Goal: Information Seeking & Learning: Learn about a topic

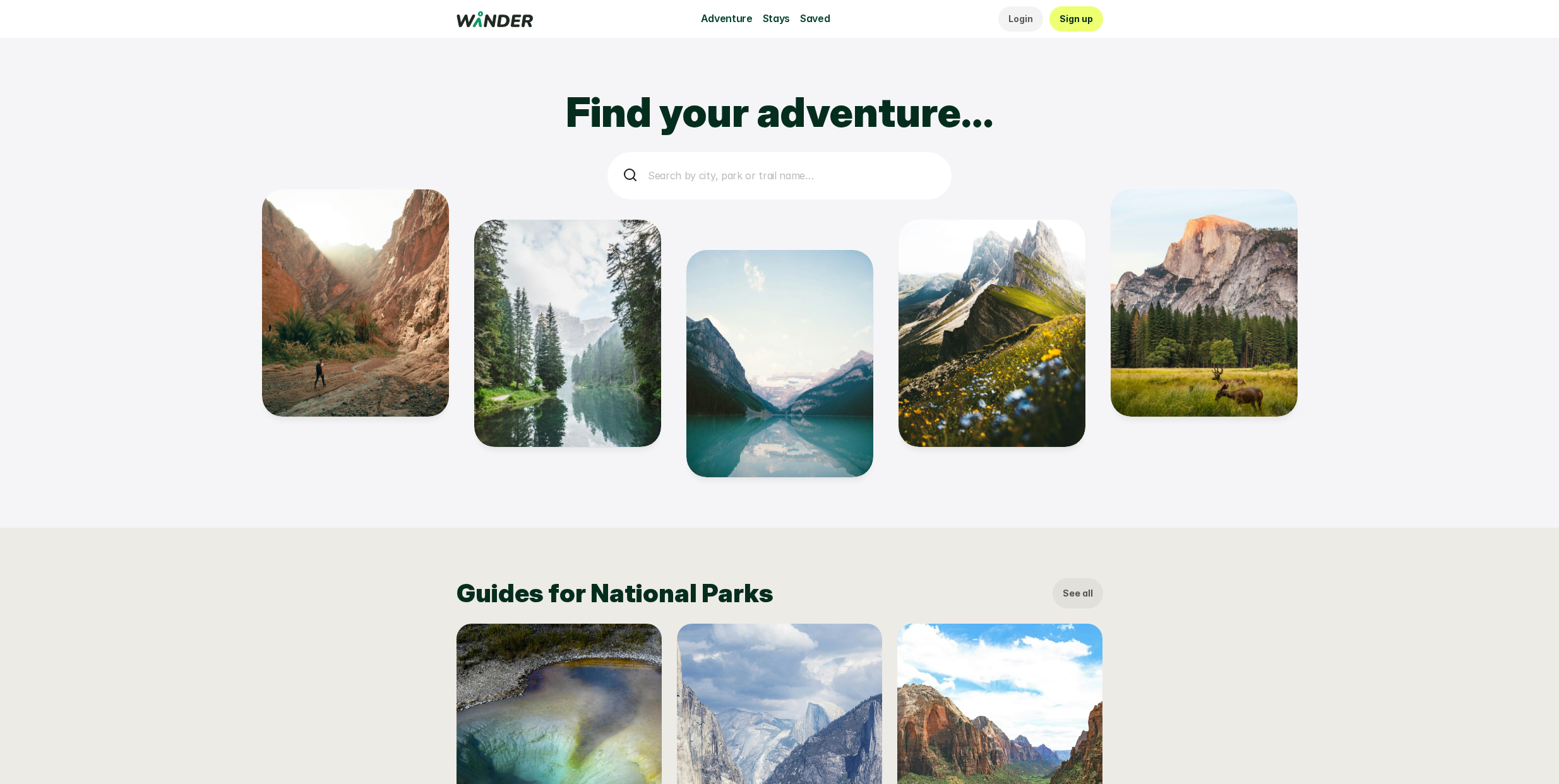
click at [802, 169] on p "Search by city, park or trail name…" at bounding box center [792, 176] width 289 height 16
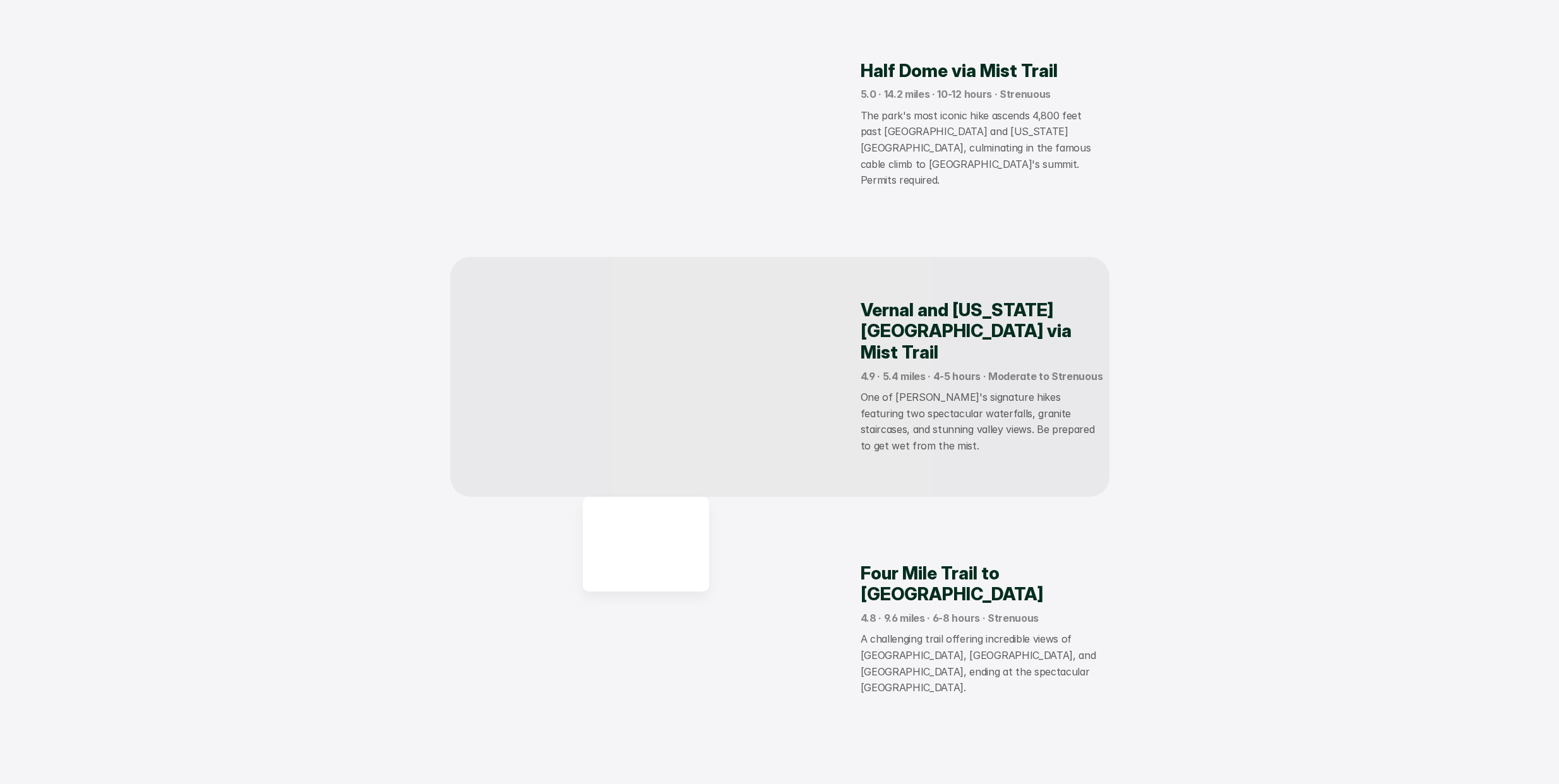
scroll to position [866, 0]
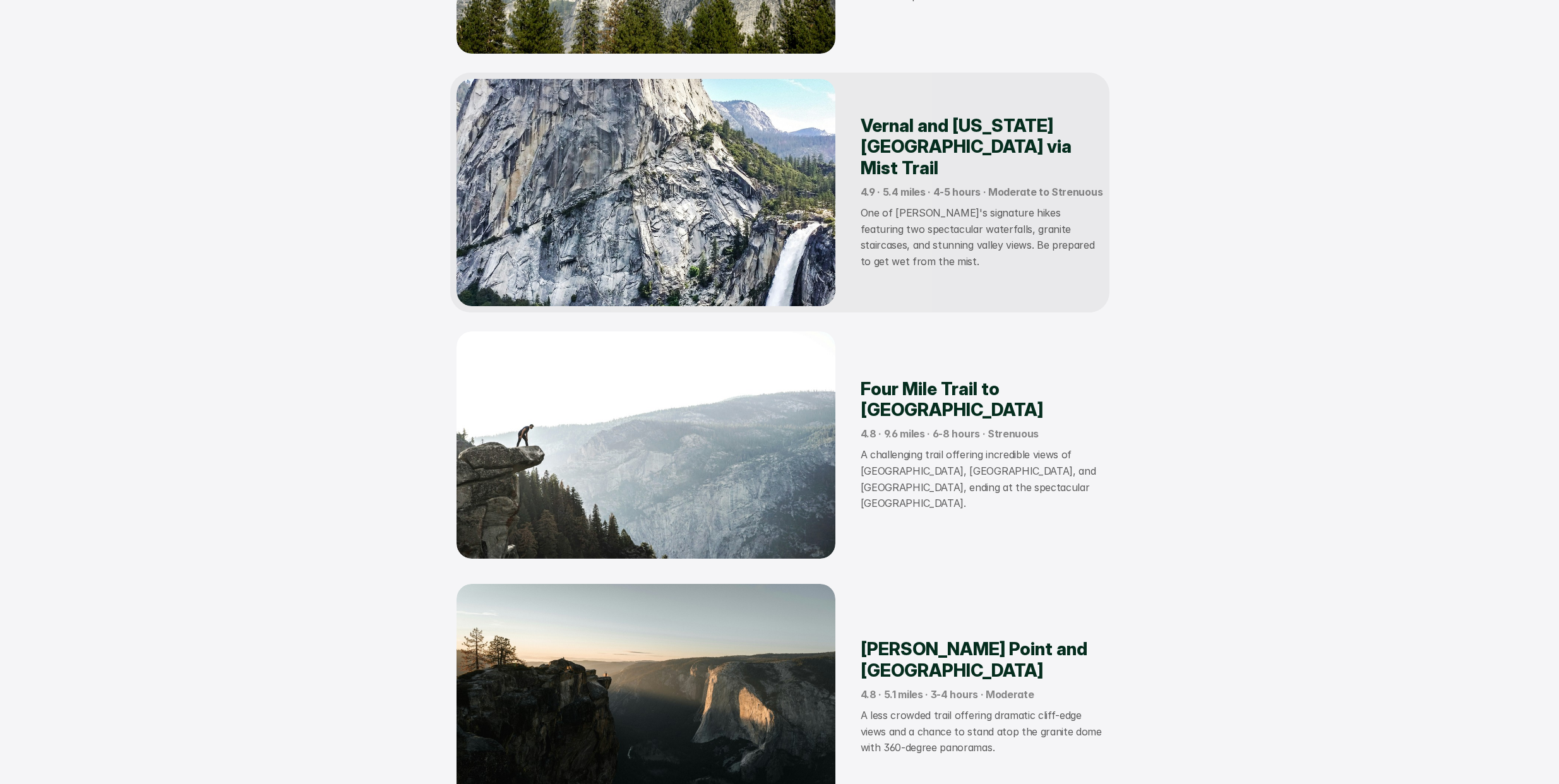
click at [909, 232] on p "One of [PERSON_NAME]'s signature hikes featuring two spectacular waterfalls, gr…" at bounding box center [982, 237] width 242 height 64
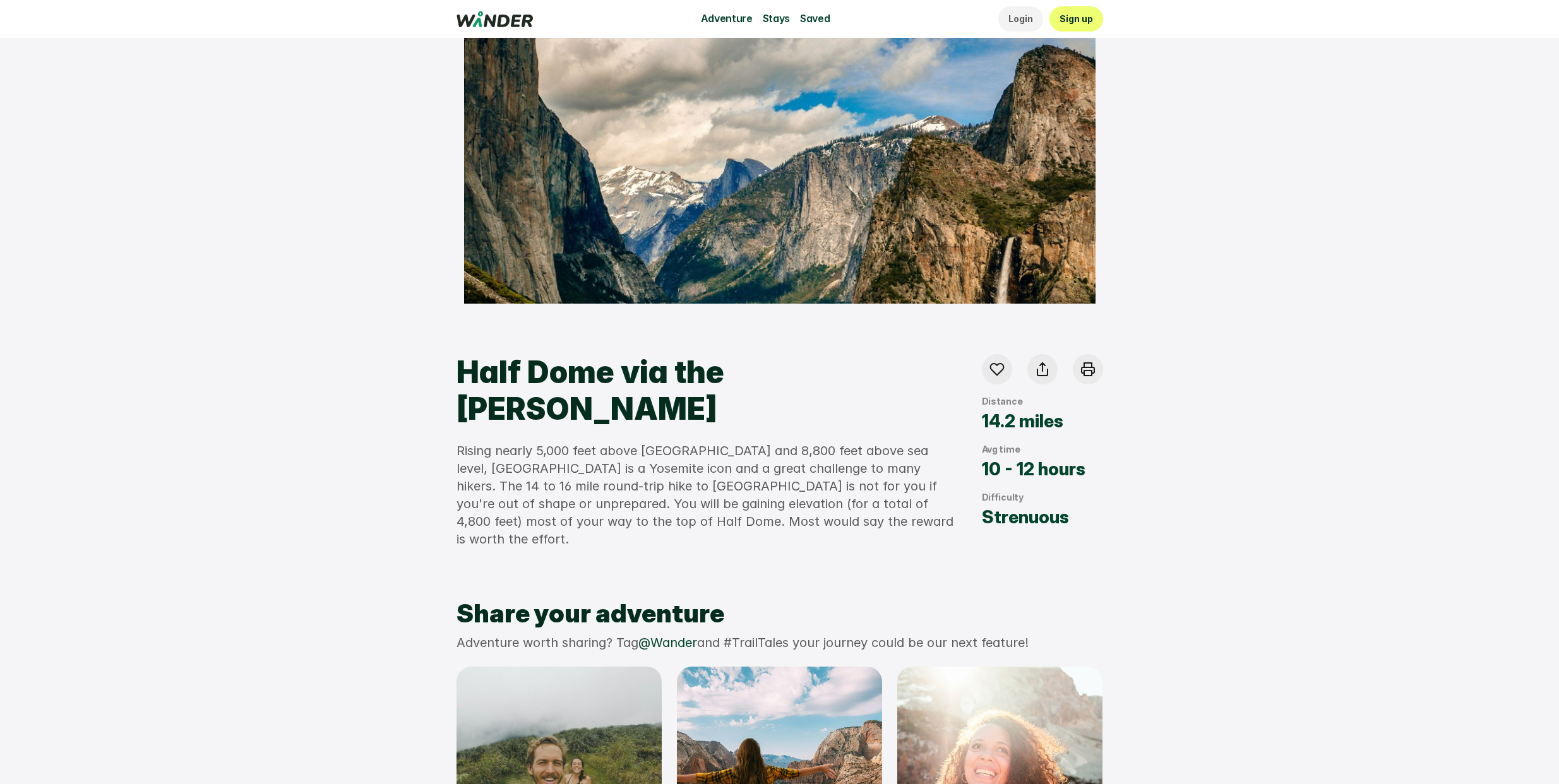
click at [820, 20] on p "Saved" at bounding box center [815, 18] width 30 height 16
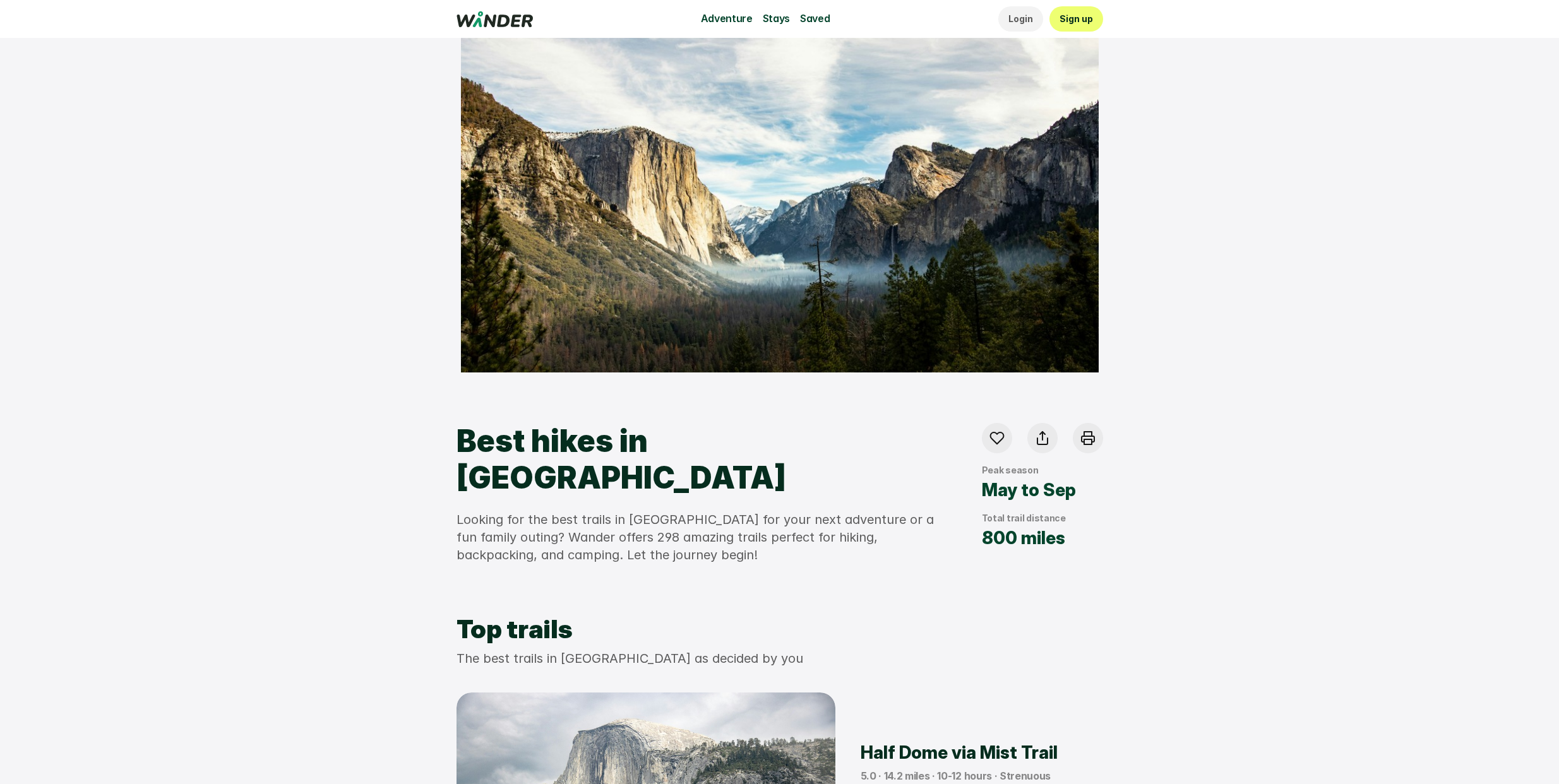
click at [500, 21] on use at bounding box center [494, 19] width 76 height 16
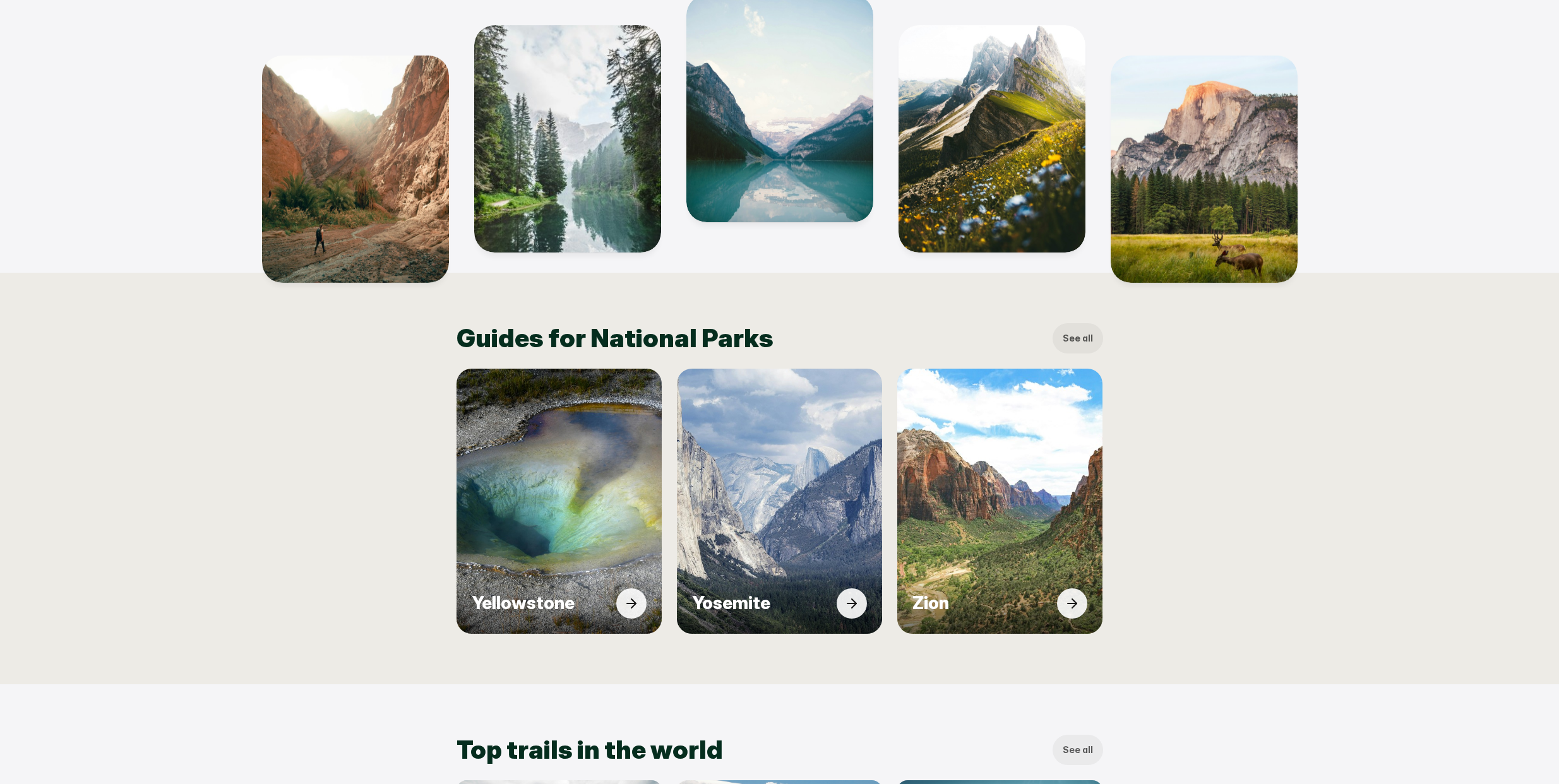
scroll to position [526, 0]
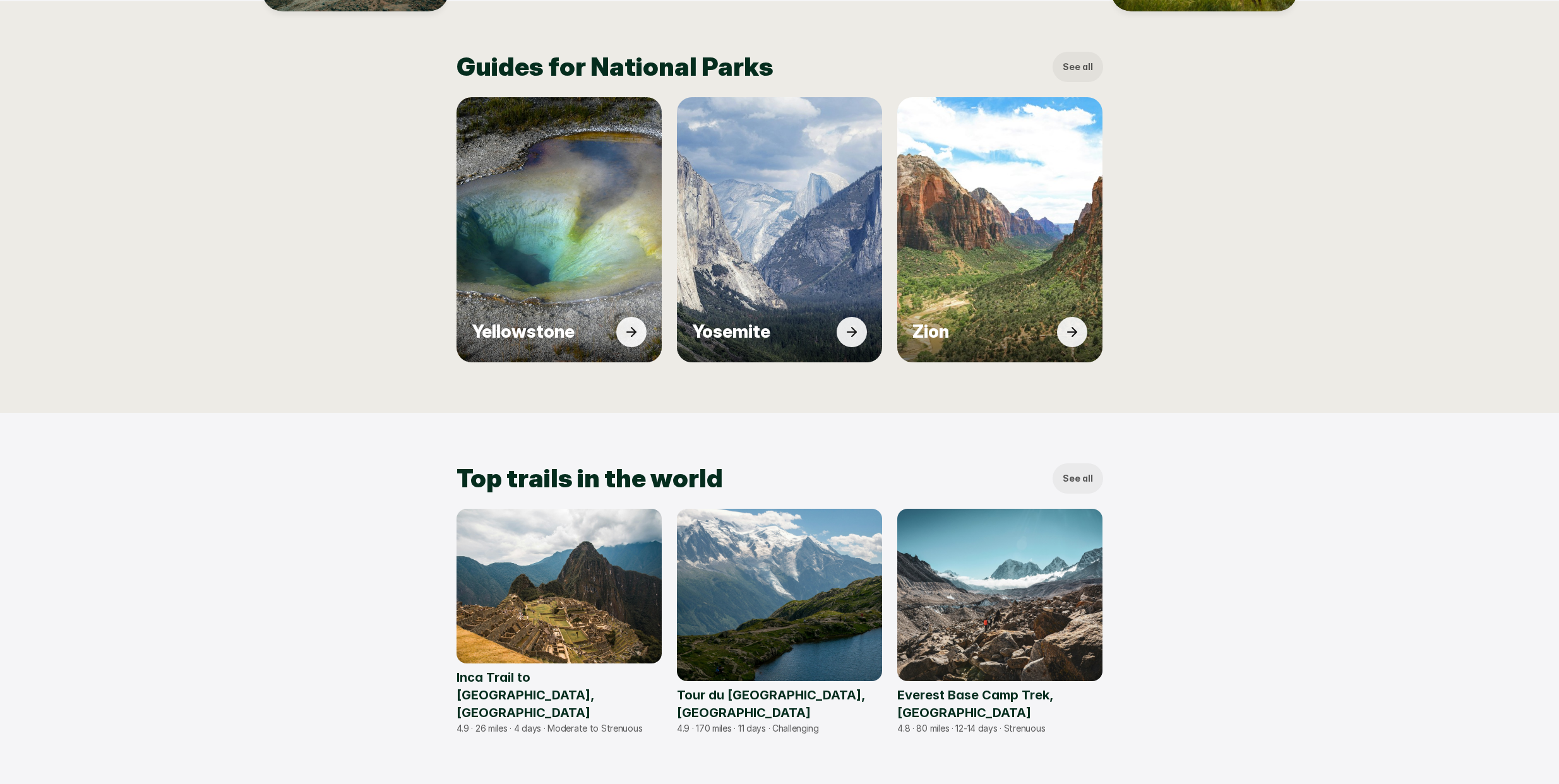
click at [956, 318] on div "Zion" at bounding box center [1000, 331] width 205 height 61
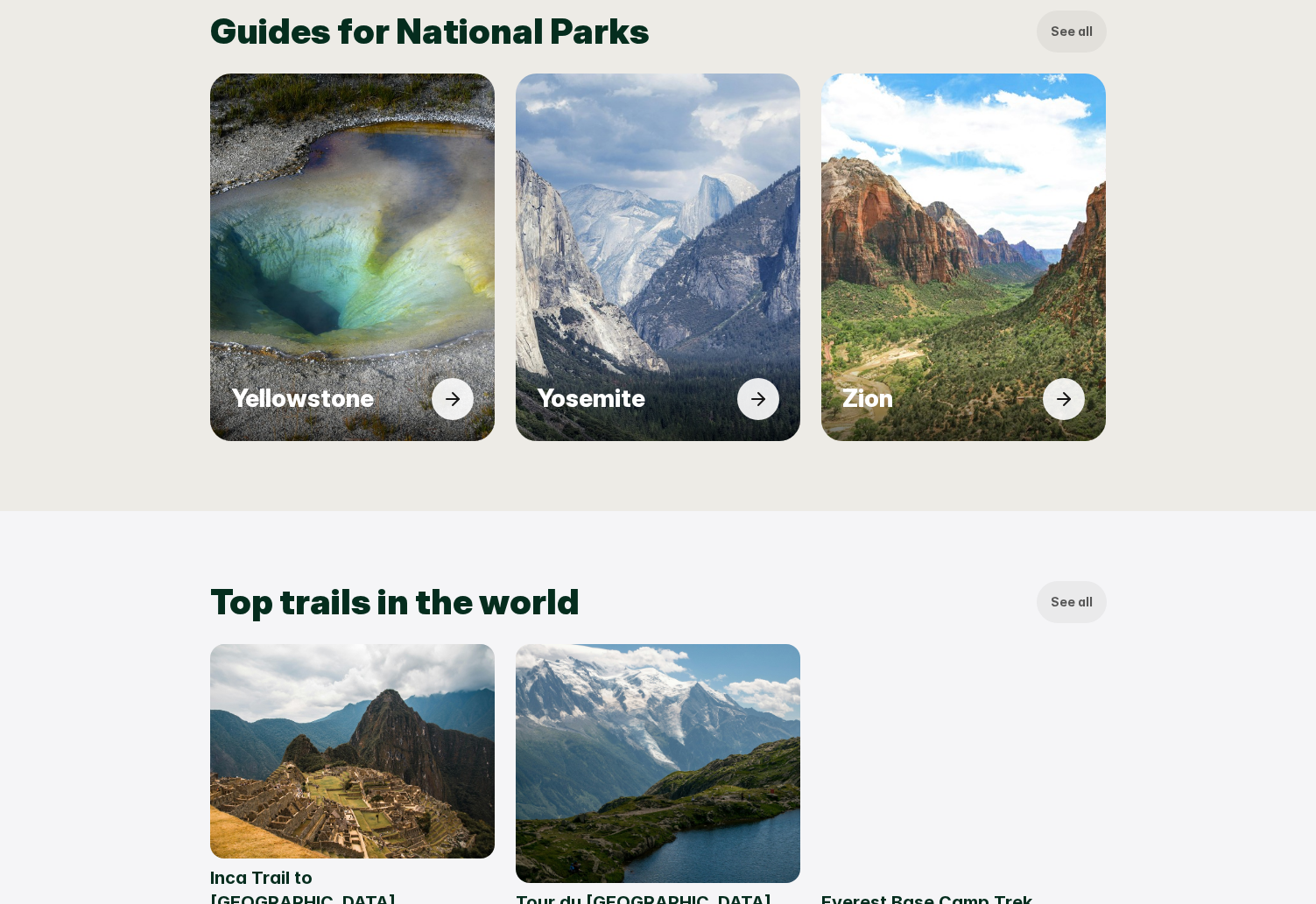
scroll to position [873, 0]
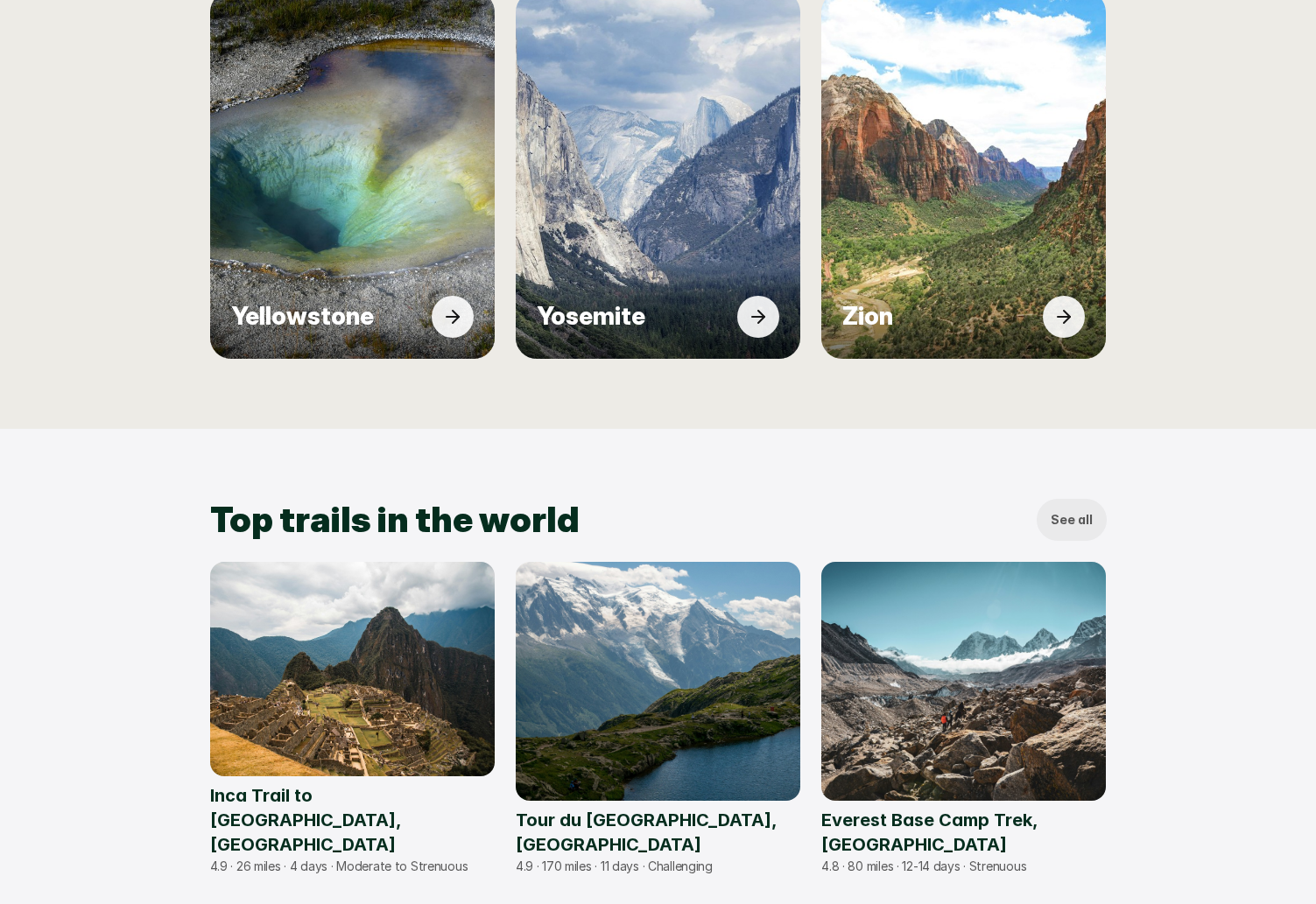
click at [675, 247] on img at bounding box center [658, 175] width 298 height 385
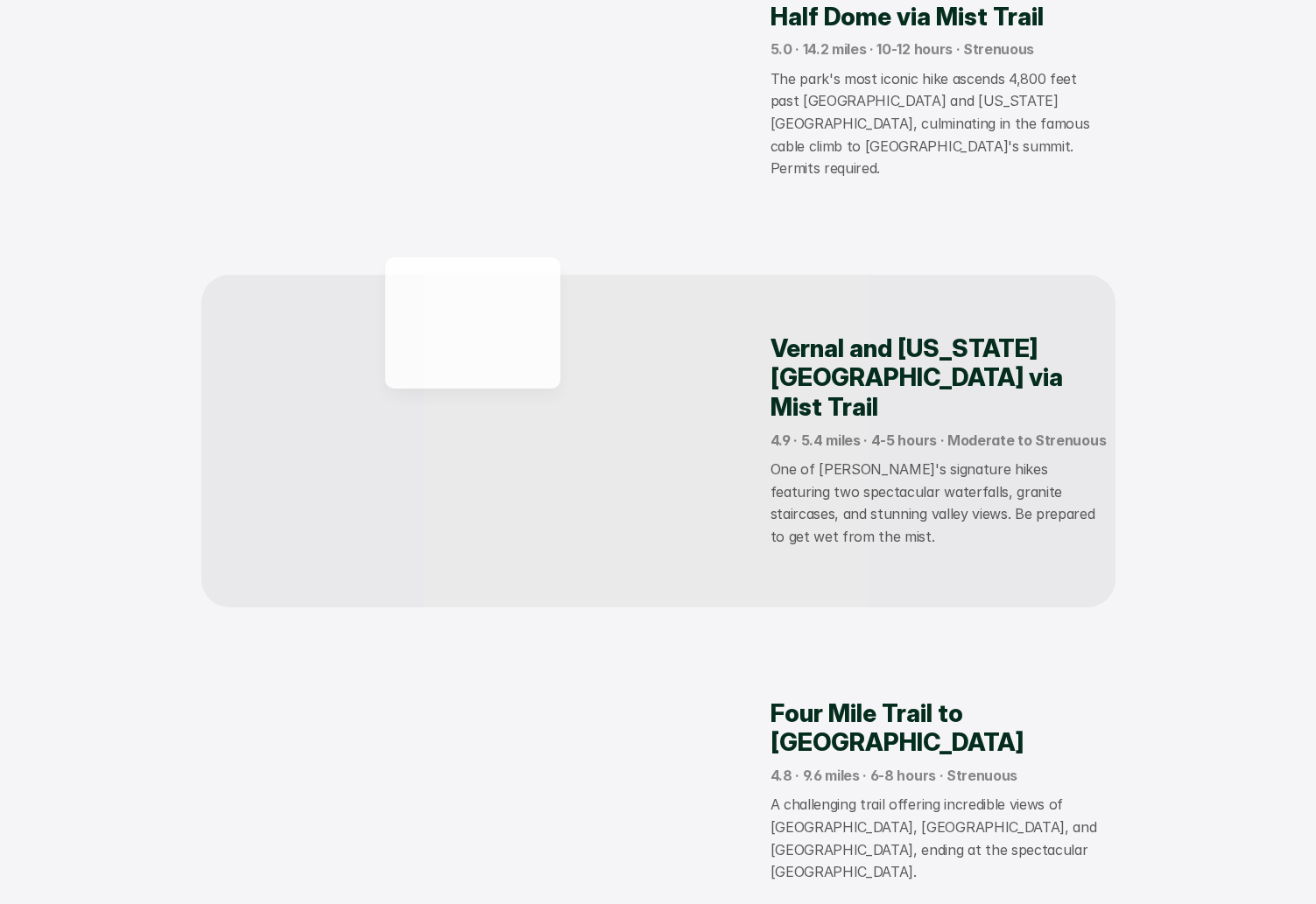
scroll to position [1123, 0]
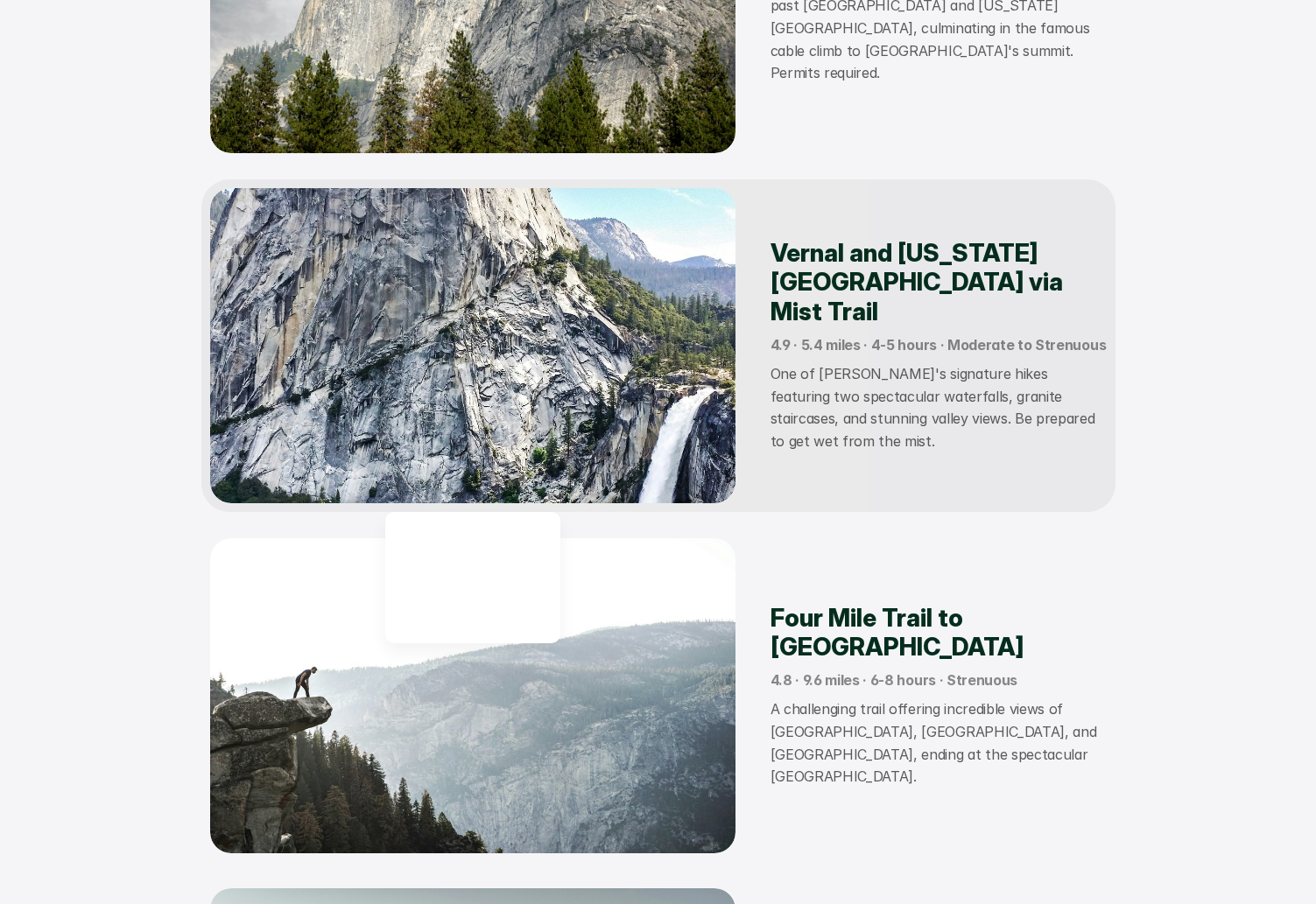
click at [574, 358] on img at bounding box center [473, 345] width 526 height 315
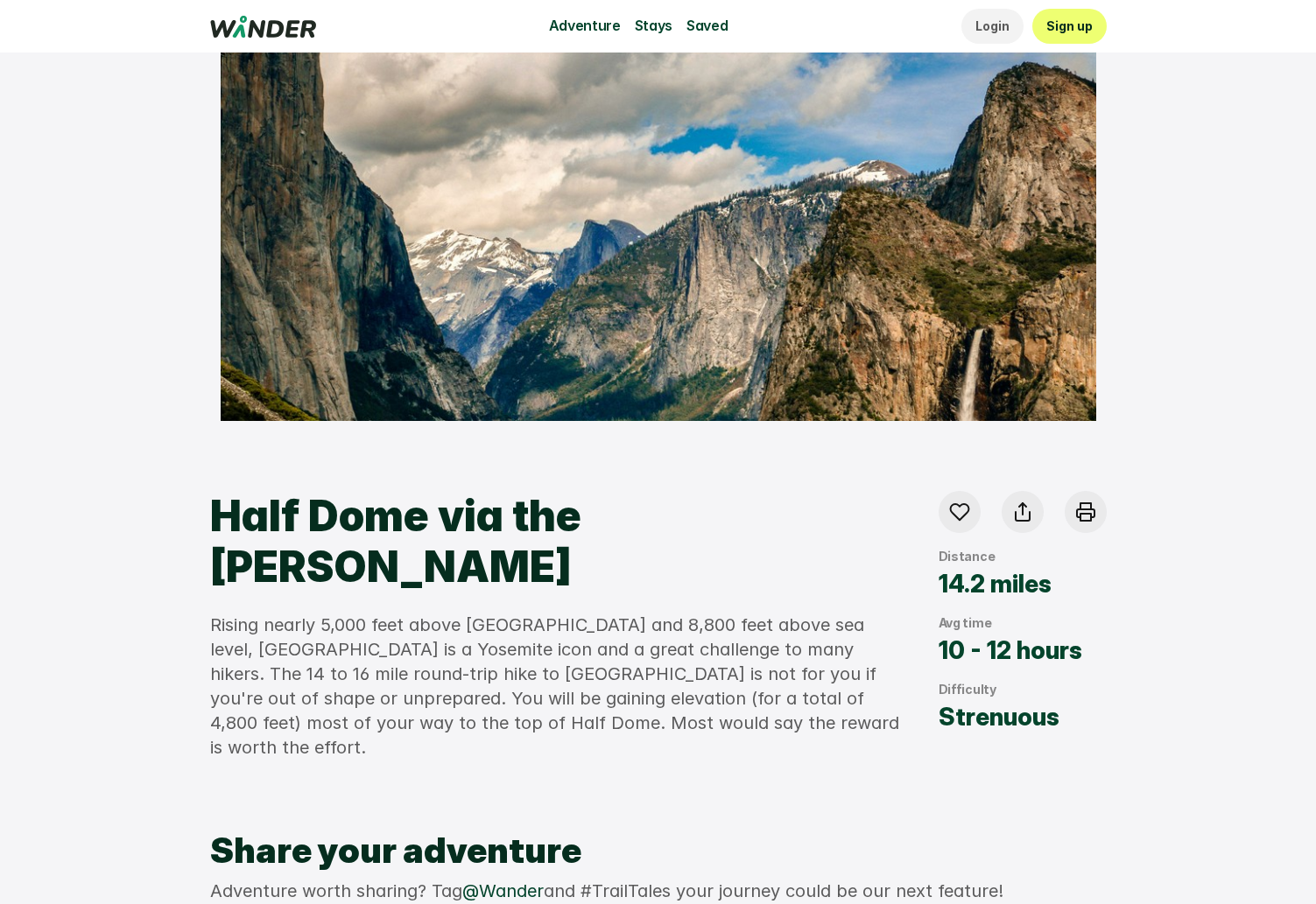
click at [252, 38] on div "Adventure Stays Saved Login Sign up" at bounding box center [658, 26] width 897 height 35
click at [310, 34] on use at bounding box center [263, 26] width 105 height 22
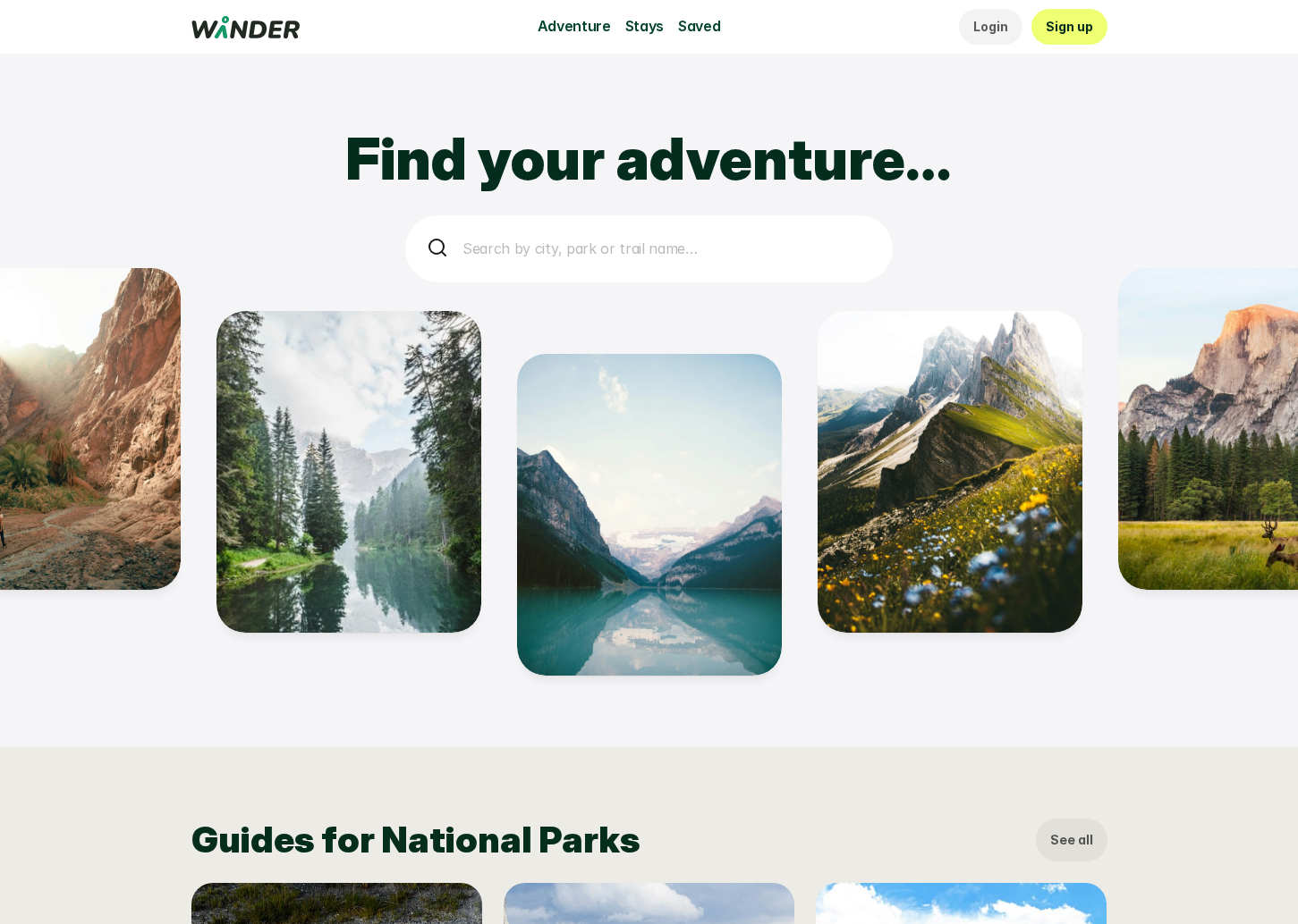
click at [657, 254] on p "Search by city, park or trail name…" at bounding box center [666, 249] width 409 height 23
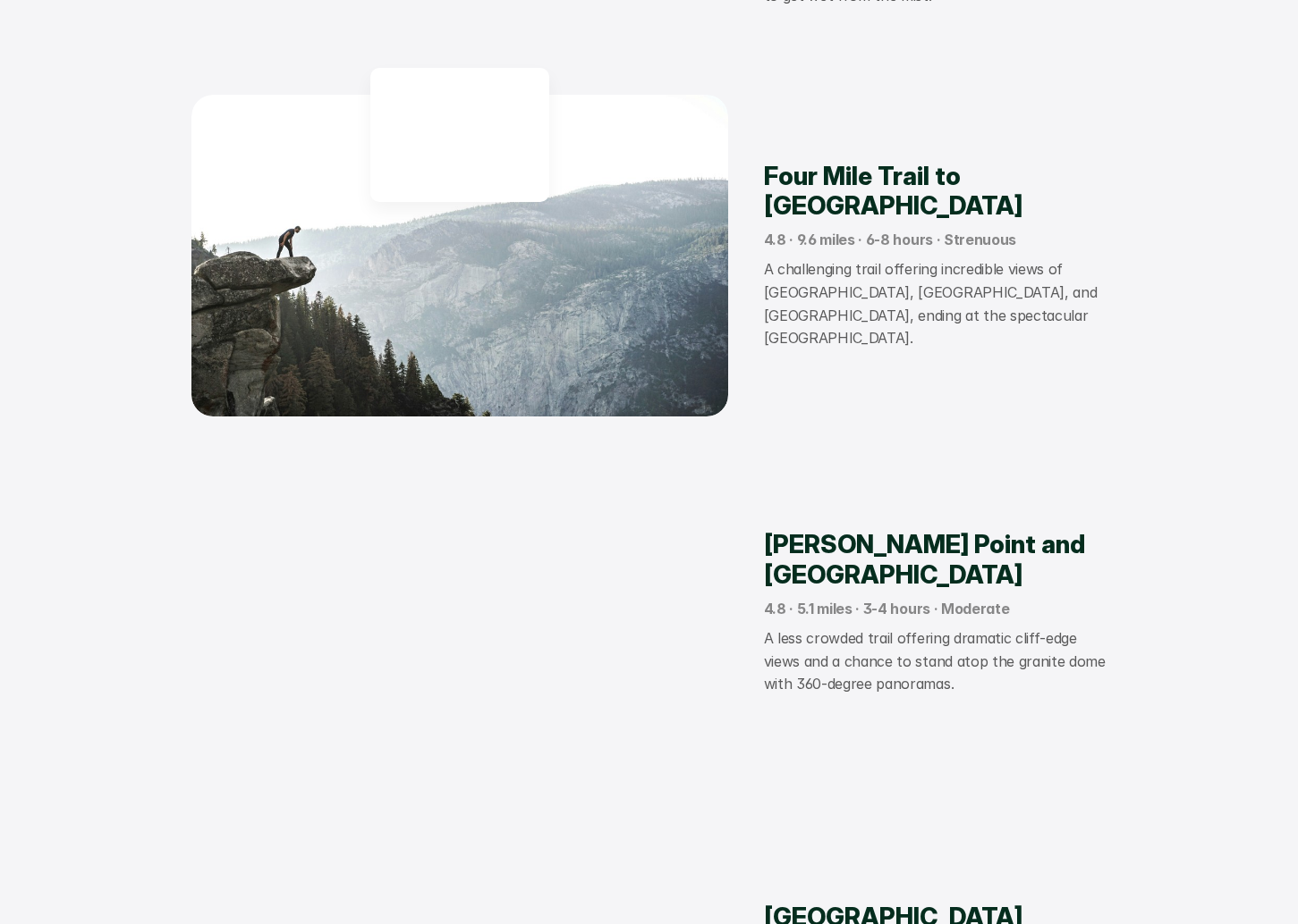
scroll to position [1829, 0]
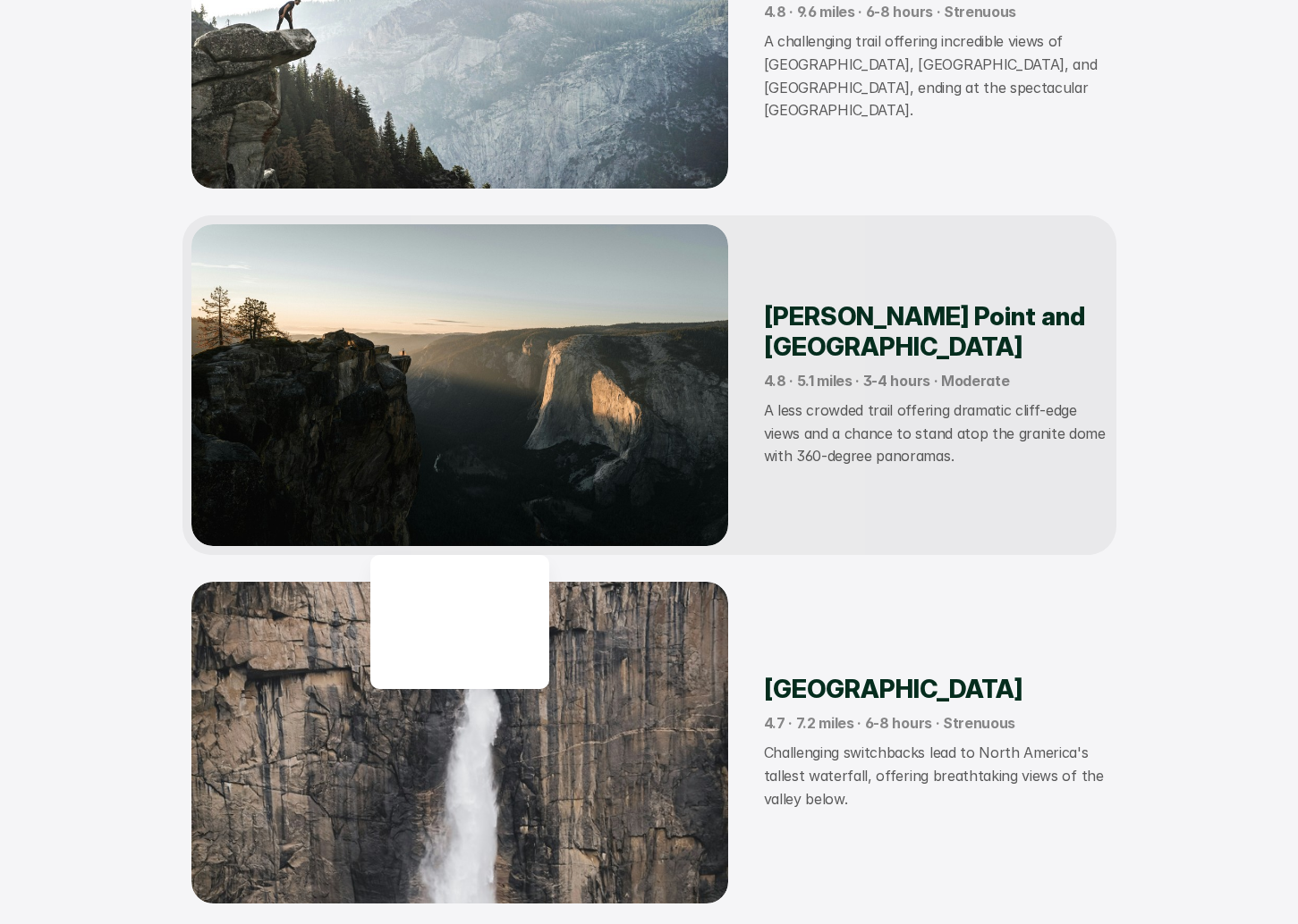
click at [628, 306] on img at bounding box center [459, 385] width 537 height 322
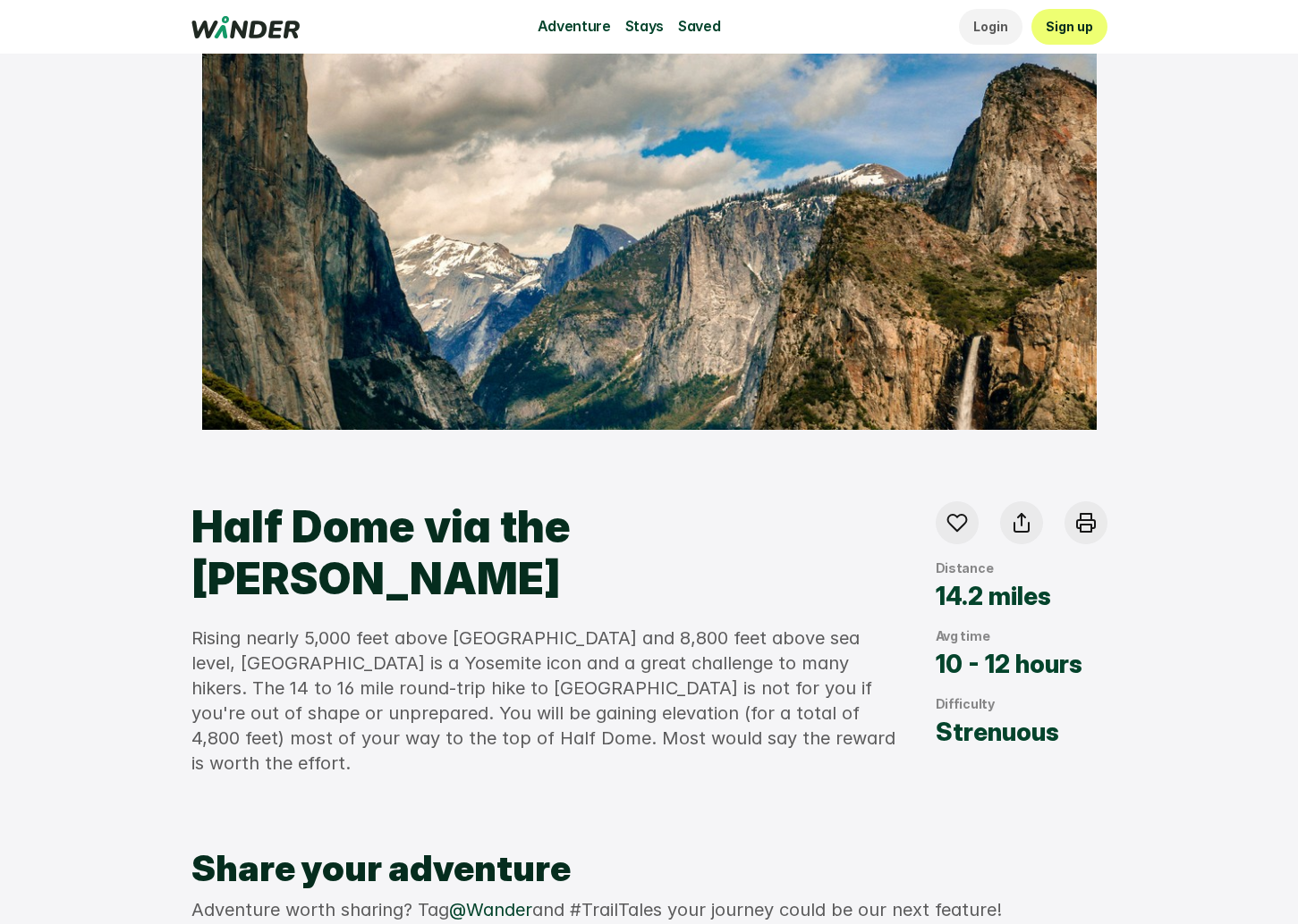
click at [249, 33] on use at bounding box center [244, 27] width 107 height 22
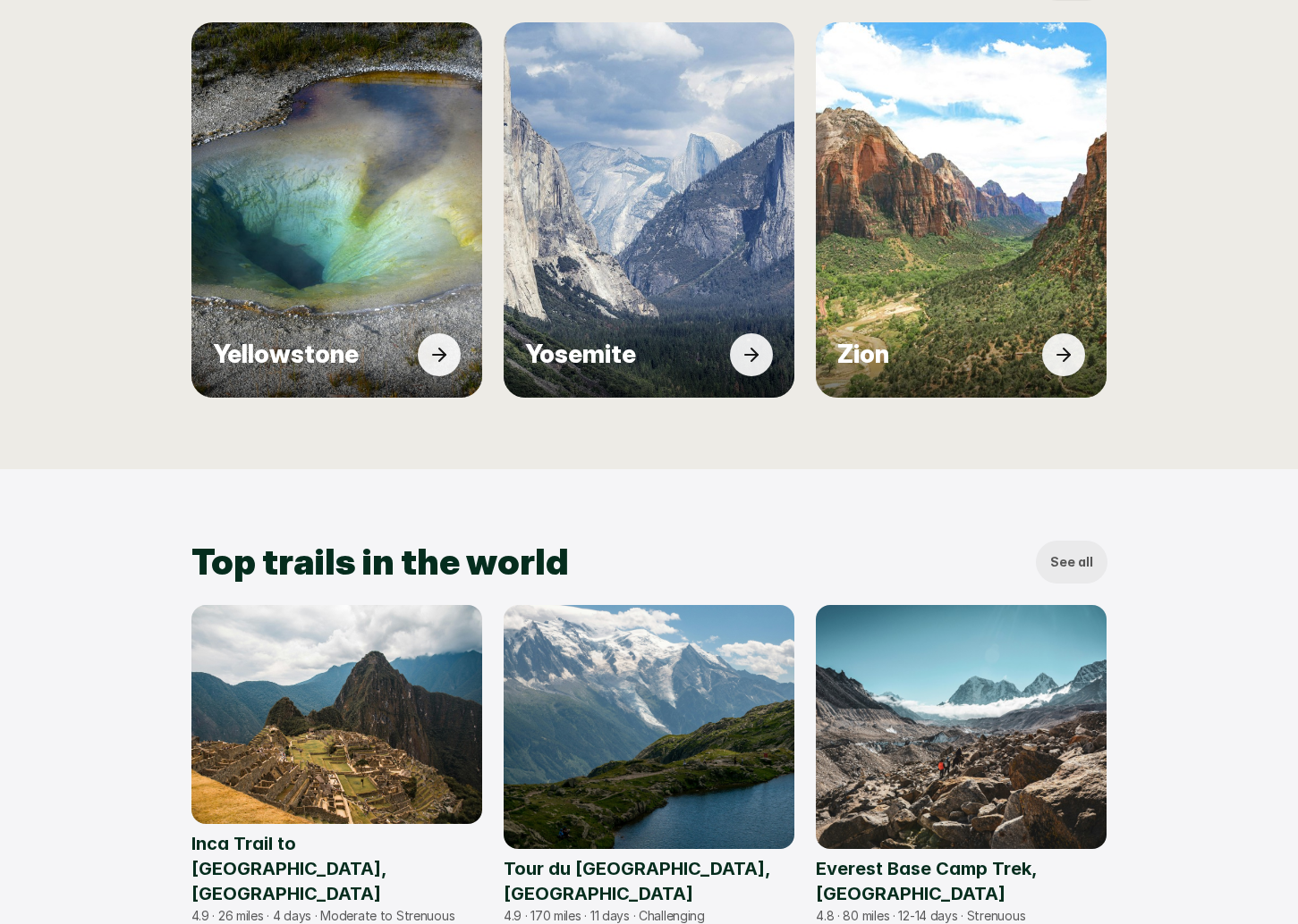
scroll to position [863, 0]
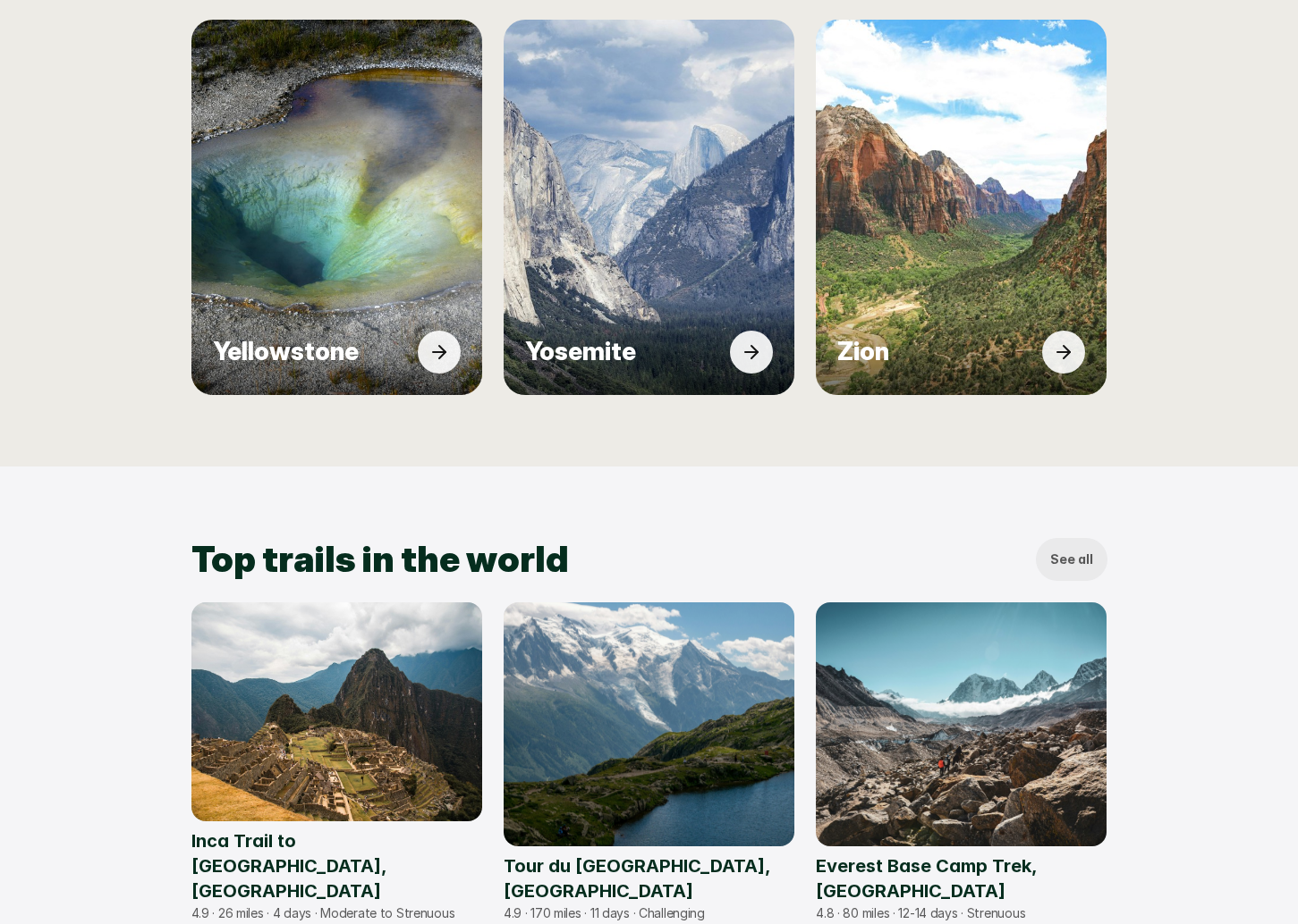
click at [695, 270] on img at bounding box center [649, 207] width 312 height 403
